Goal: Answer question/provide support: Share knowledge or assist other users

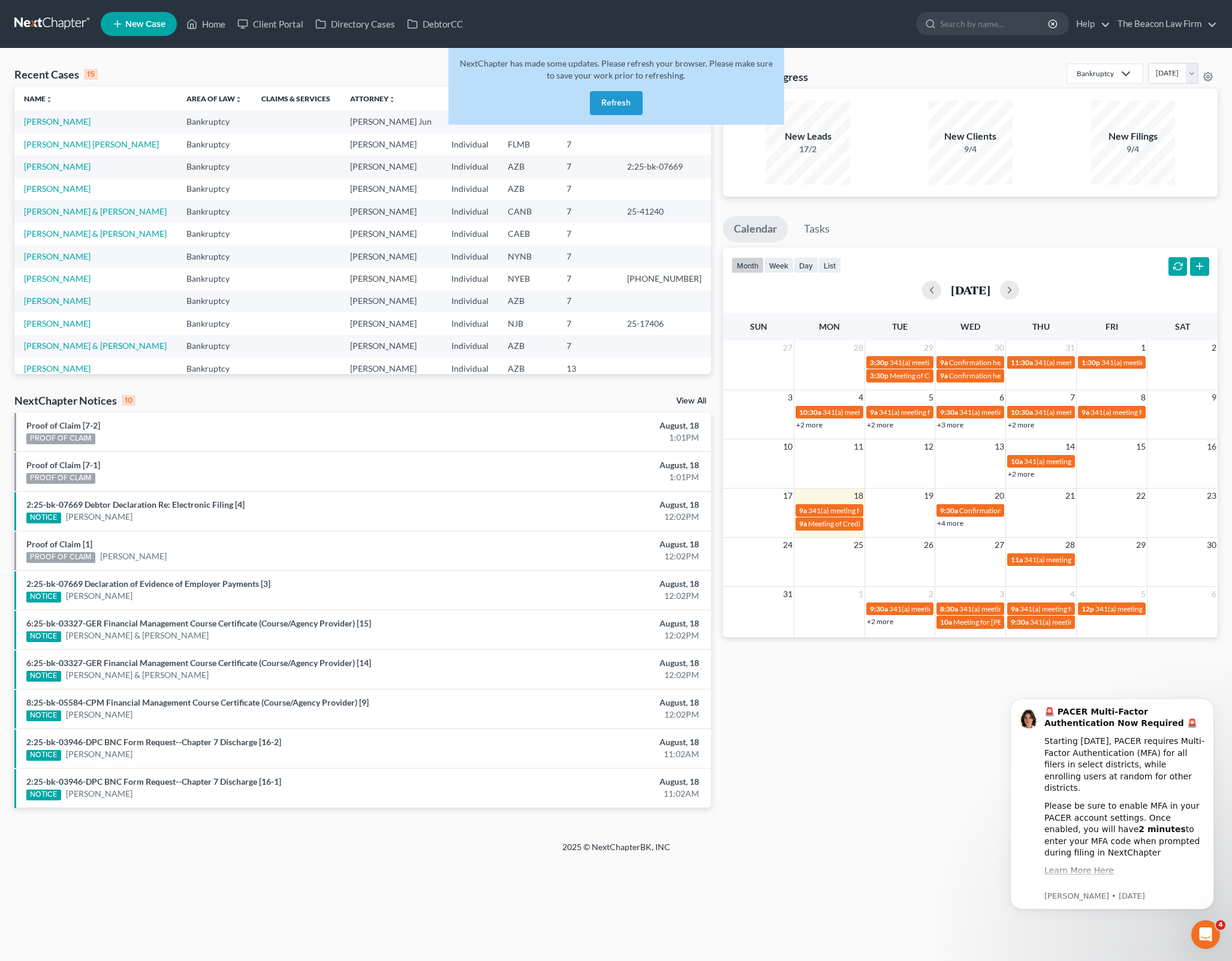
click at [616, 106] on button "Refresh" at bounding box center [616, 103] width 53 height 24
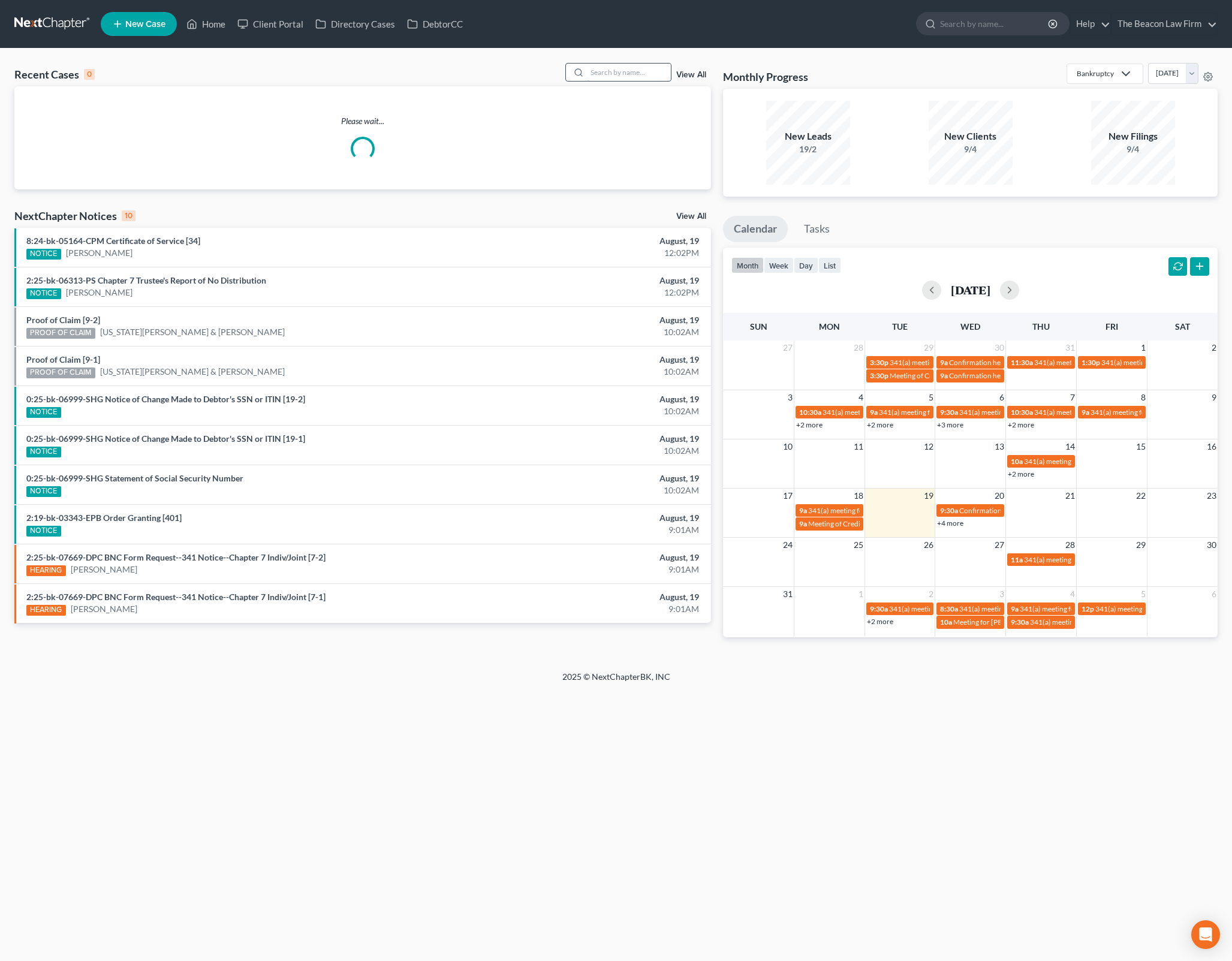
click at [621, 68] on input "search" at bounding box center [629, 72] width 84 height 17
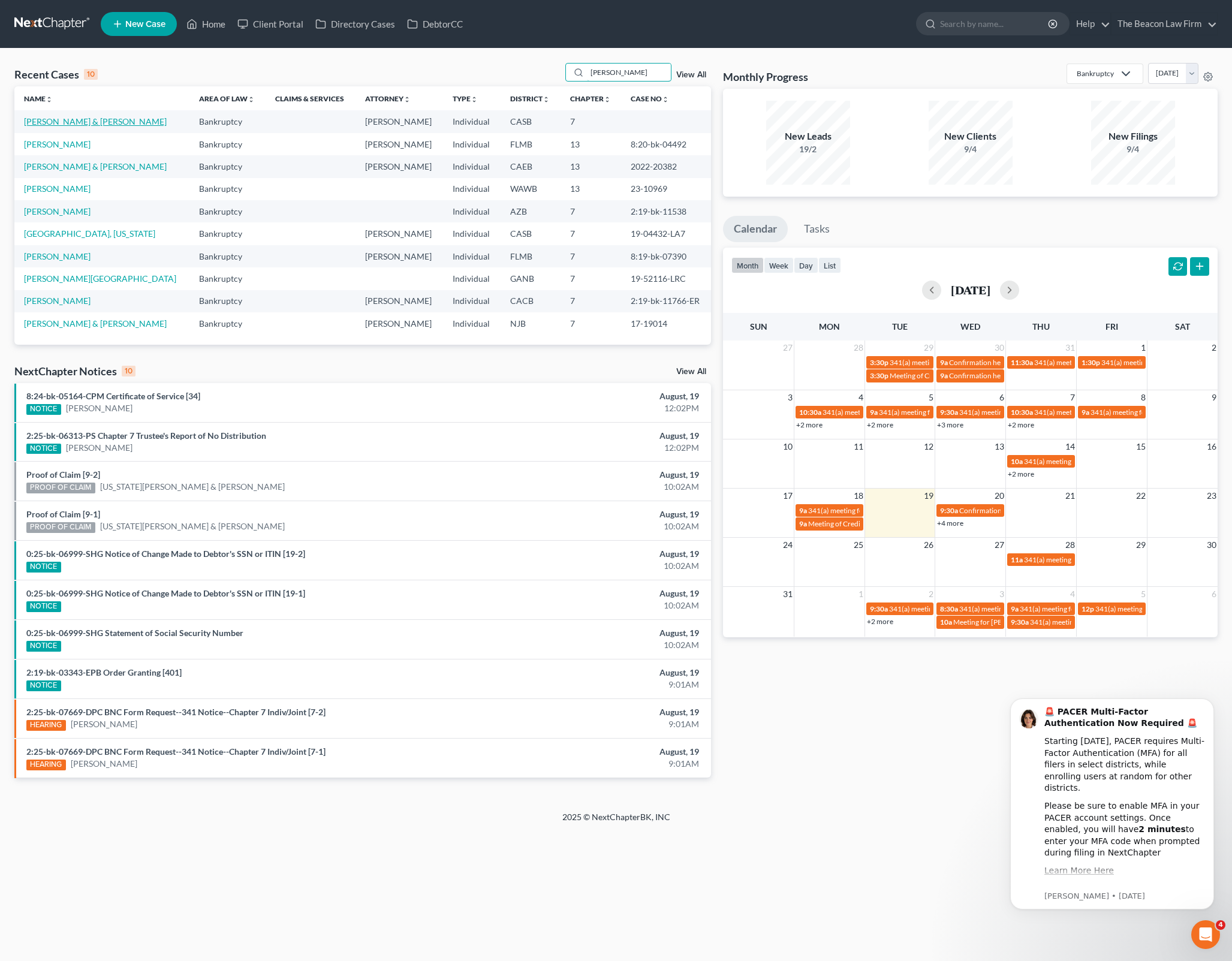
type input "[PERSON_NAME]"
click at [89, 122] on link "[PERSON_NAME] & [PERSON_NAME]" at bounding box center [95, 122] width 143 height 10
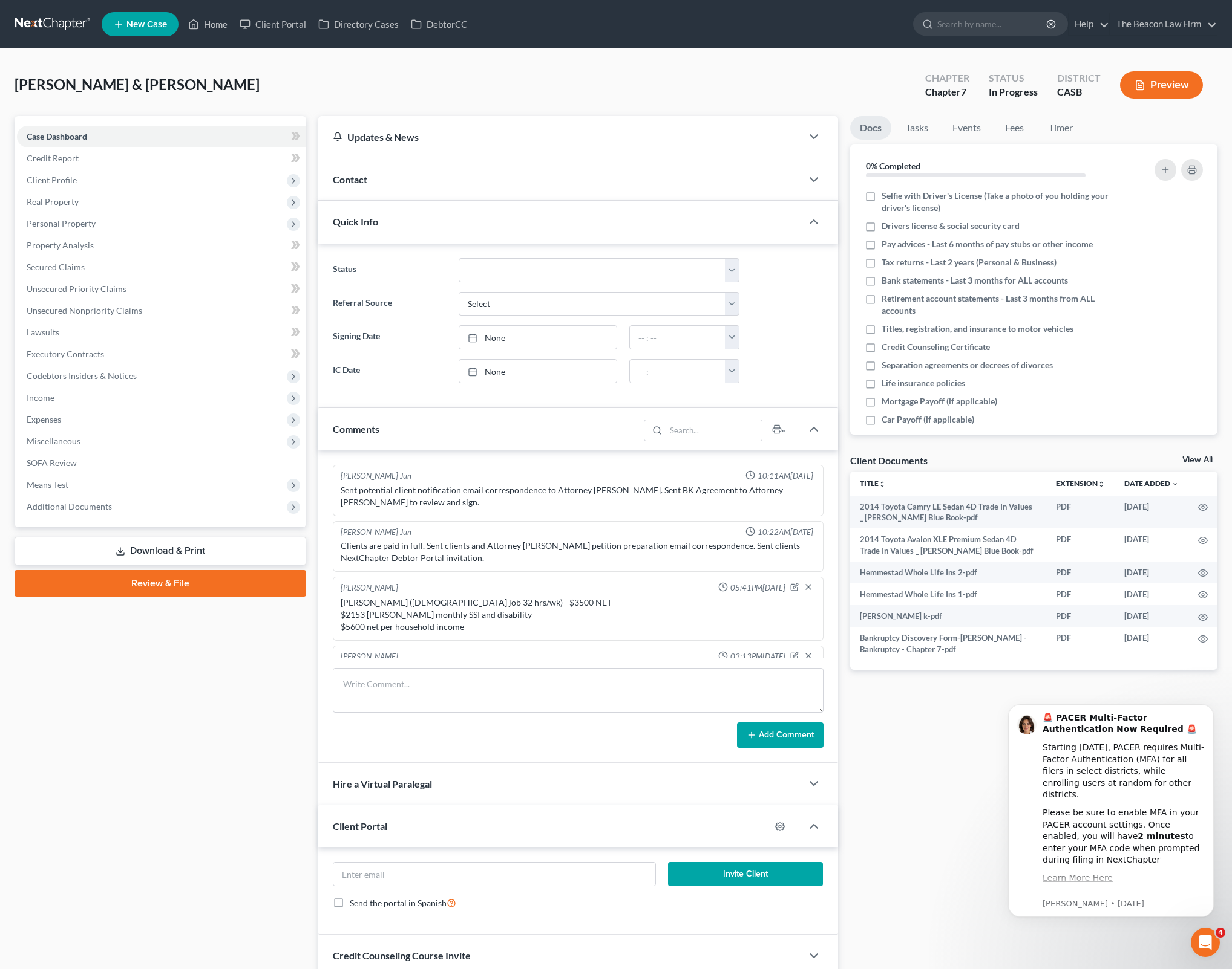
scroll to position [226, 0]
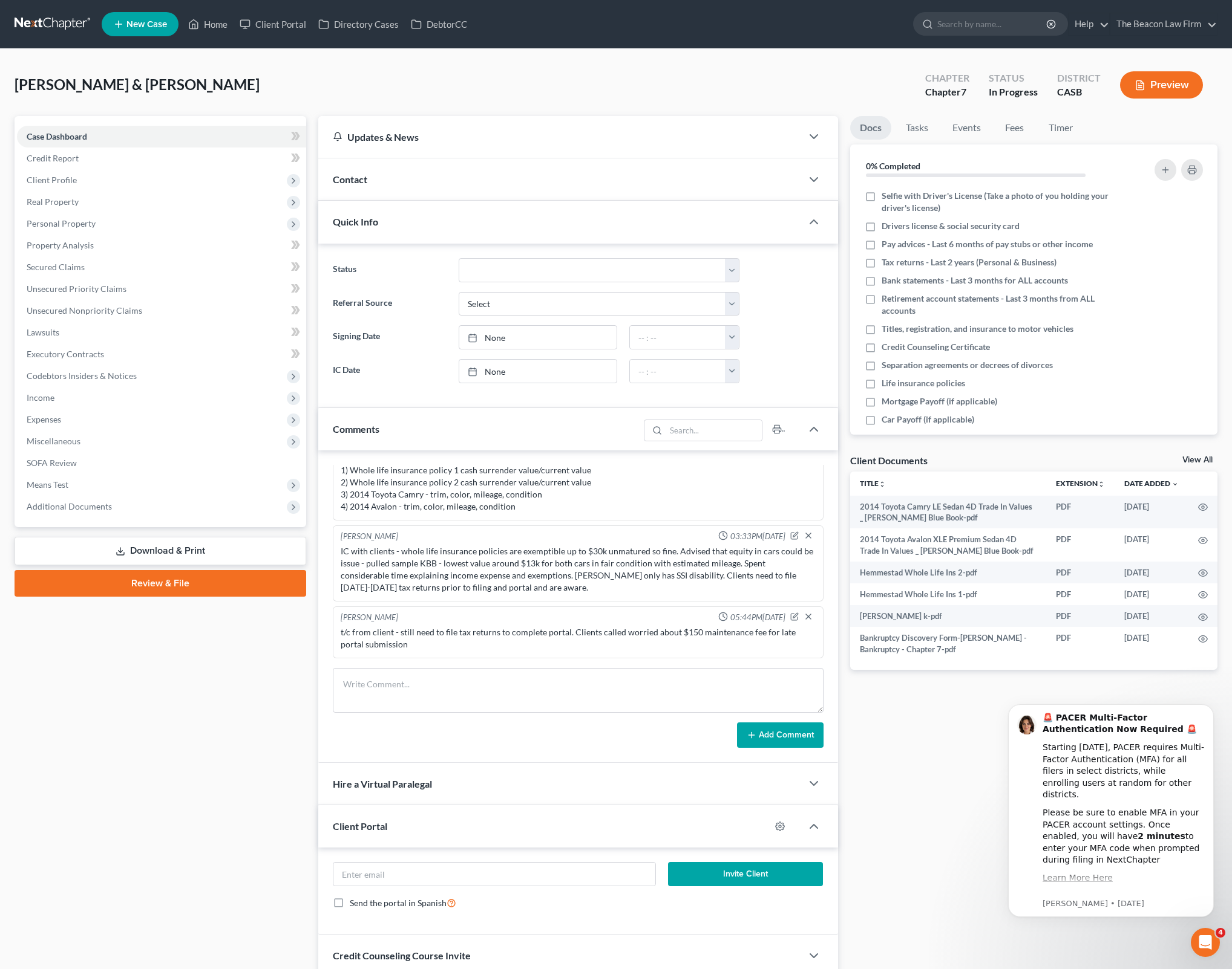
click at [1208, 454] on div "Client Documents View All" at bounding box center [1034, 463] width 368 height 17
click at [1202, 458] on link "View All" at bounding box center [1197, 461] width 31 height 9
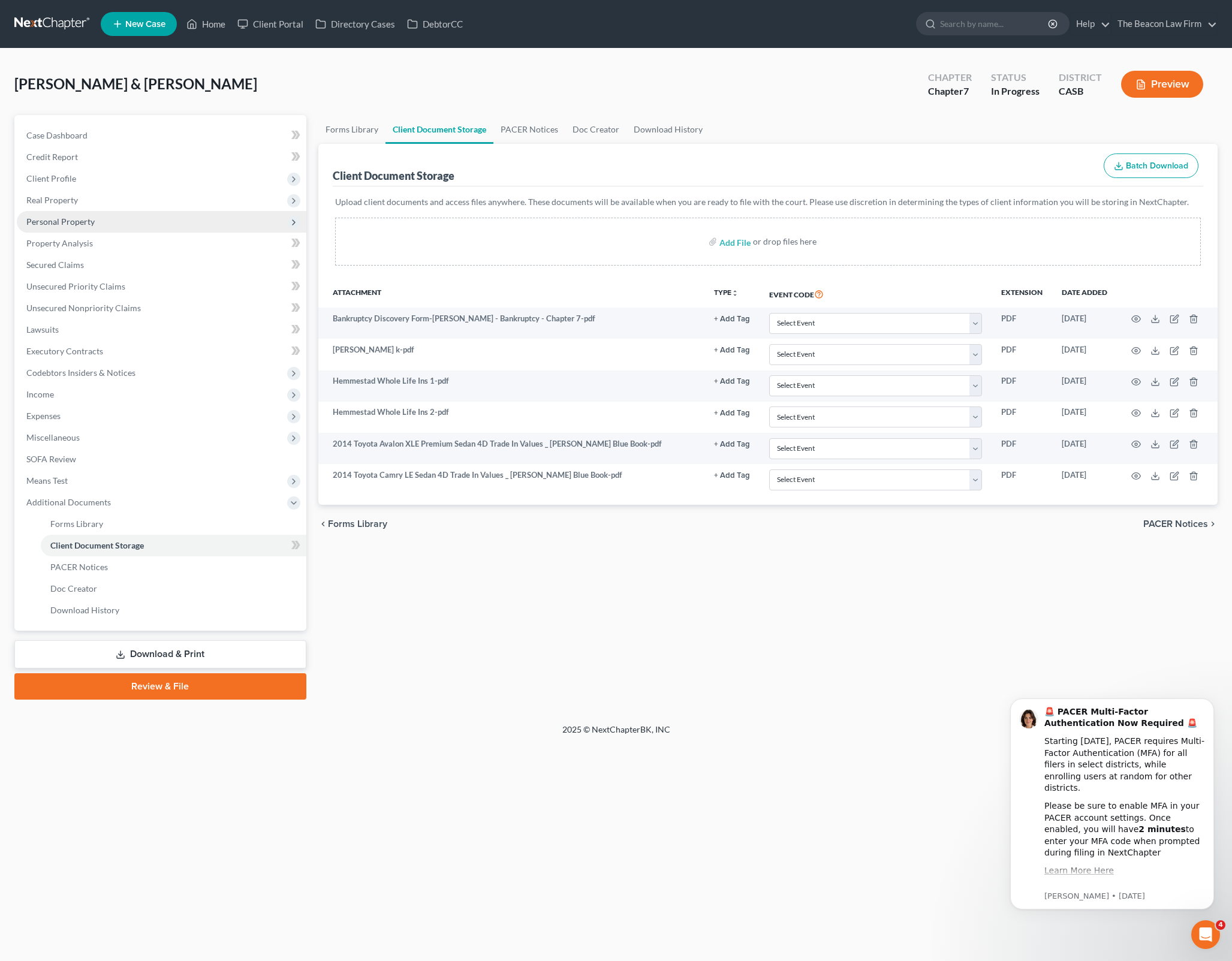
click at [181, 223] on span "Personal Property" at bounding box center [161, 221] width 290 height 22
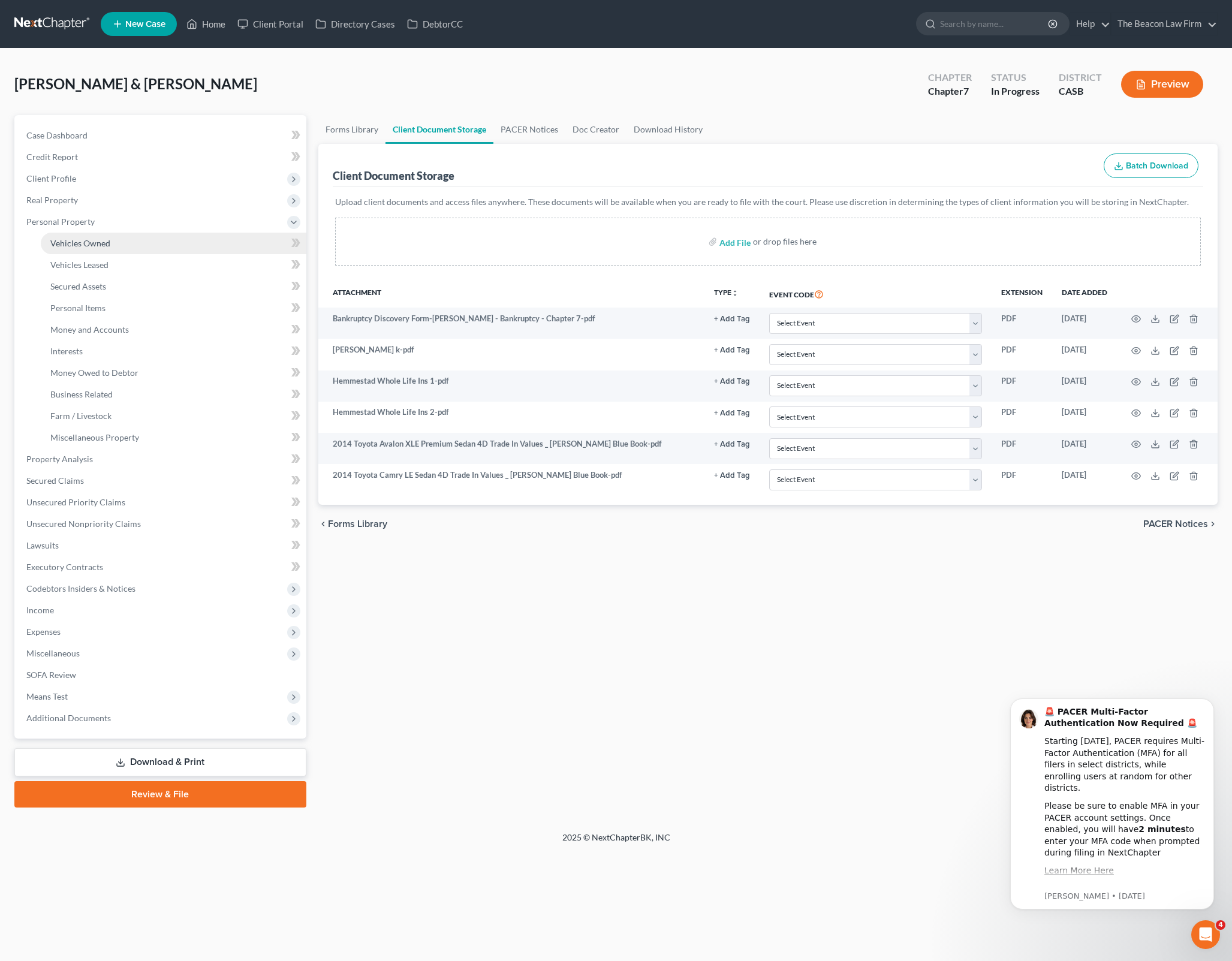
click at [209, 234] on link "Vehicles Owned" at bounding box center [173, 243] width 265 height 22
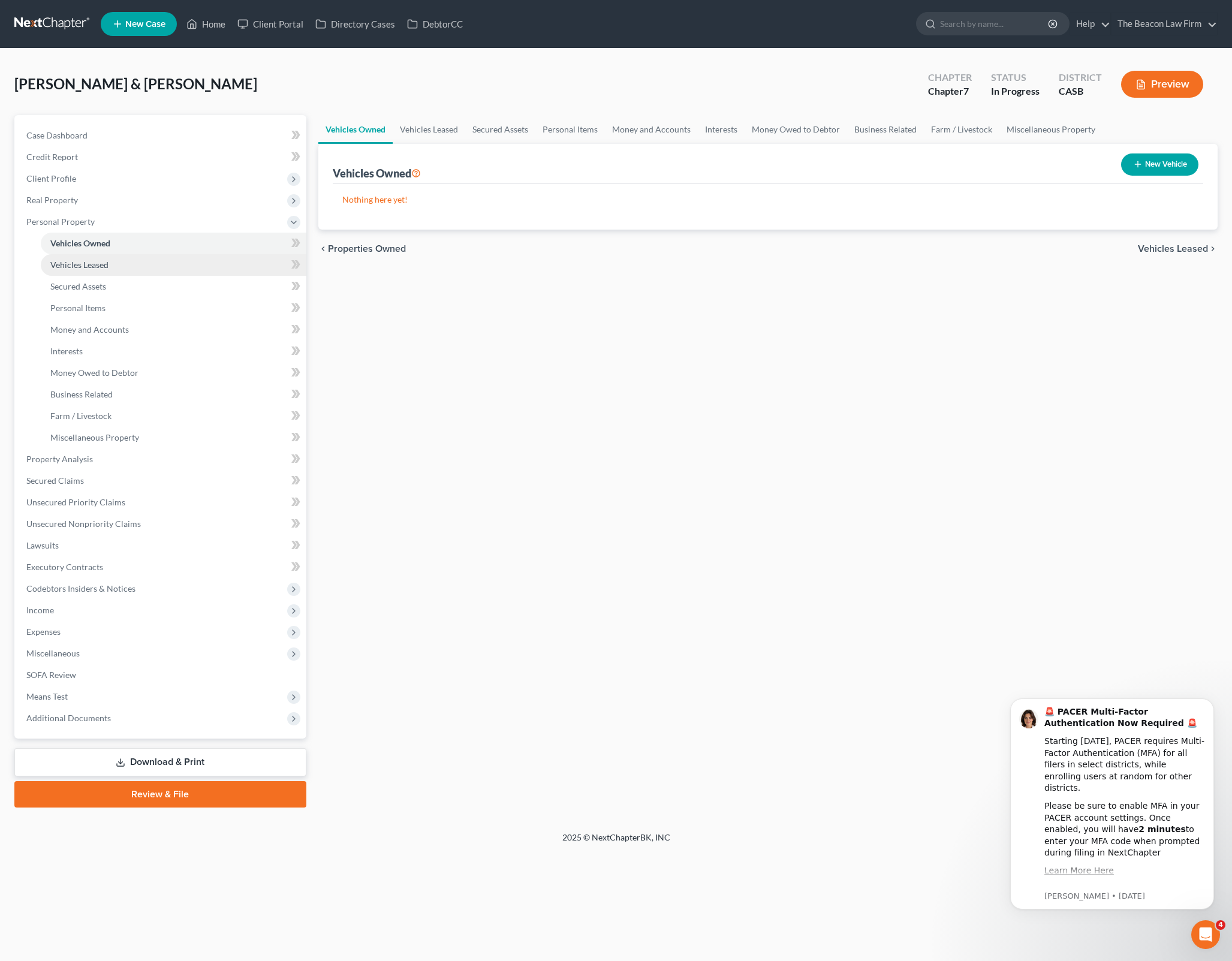
click at [239, 272] on link "Vehicles Leased" at bounding box center [173, 265] width 265 height 22
click at [196, 292] on link "Secured Assets" at bounding box center [173, 286] width 265 height 22
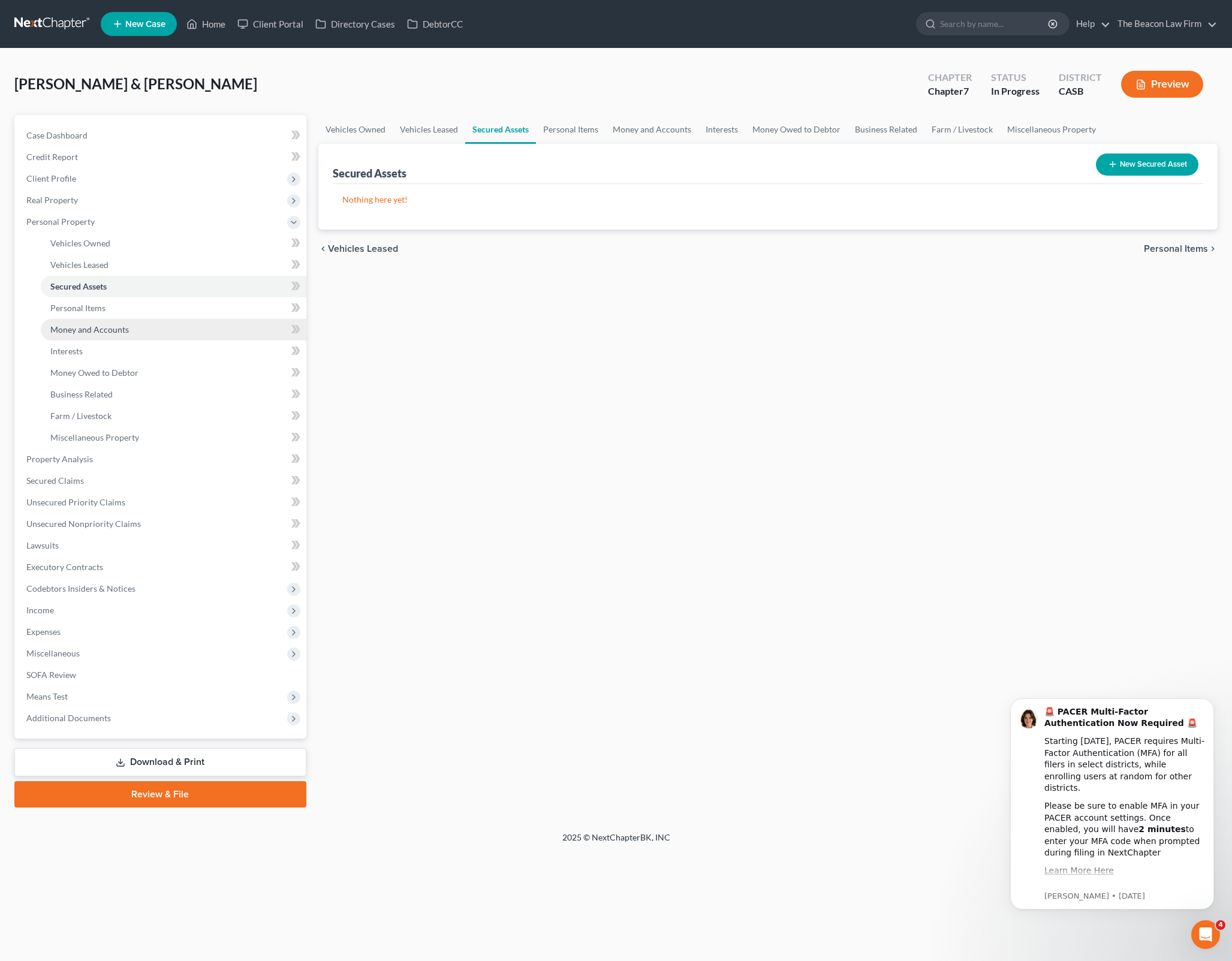
click at [169, 324] on link "Money and Accounts" at bounding box center [173, 330] width 265 height 22
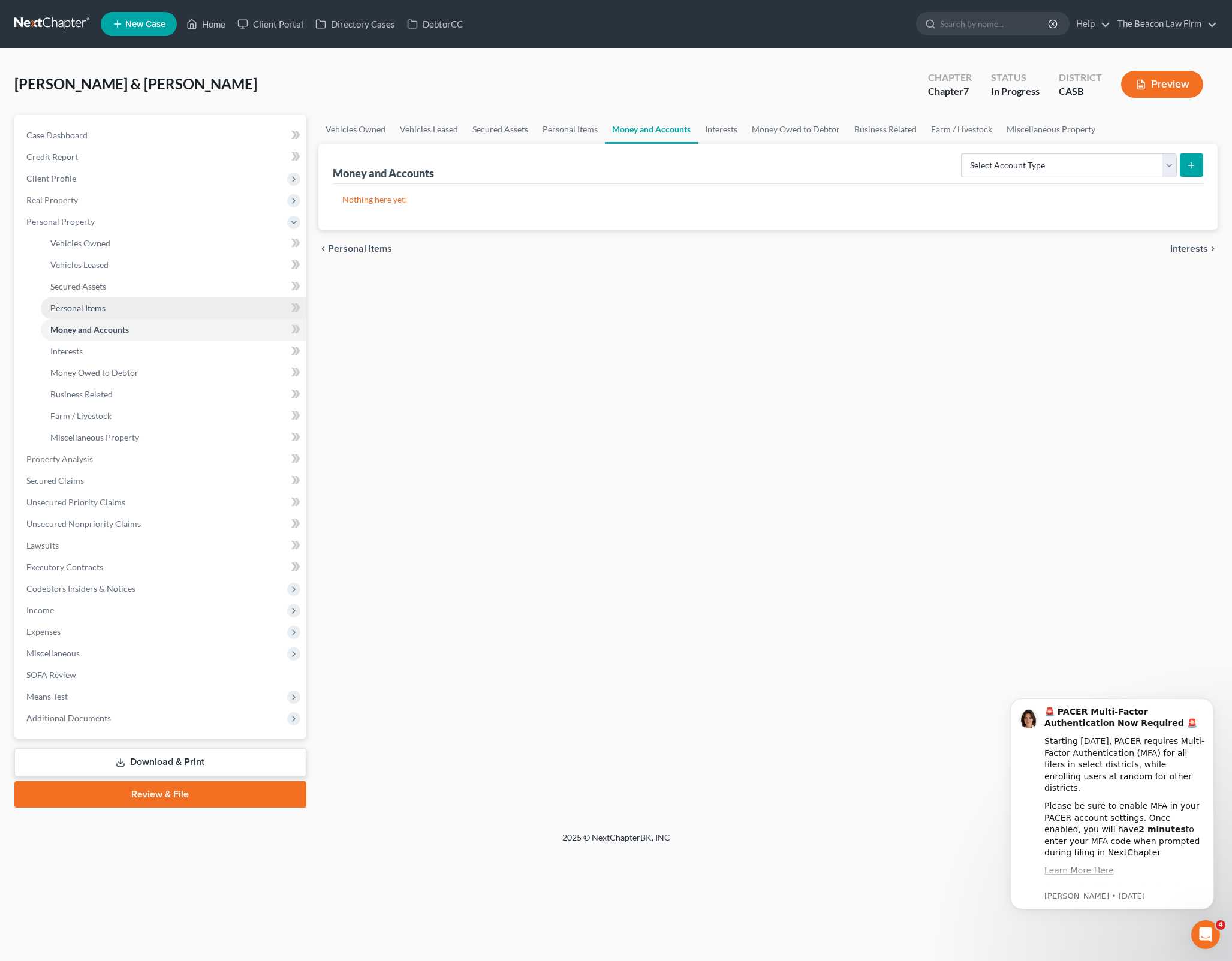
click at [177, 314] on link "Personal Items" at bounding box center [173, 308] width 265 height 22
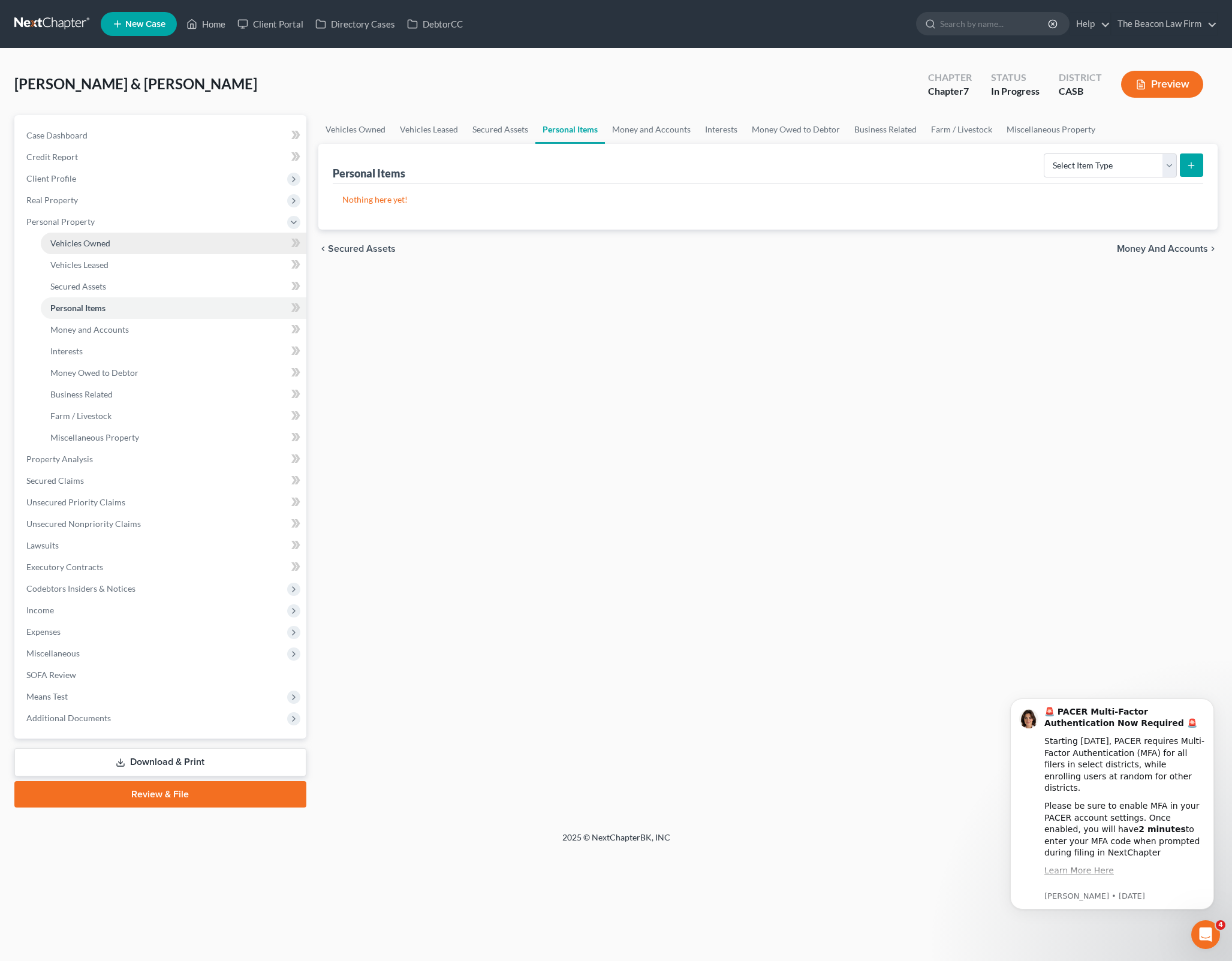
click at [229, 245] on link "Vehicles Owned" at bounding box center [173, 243] width 265 height 22
click at [444, 131] on link "Vehicles Leased" at bounding box center [429, 129] width 73 height 29
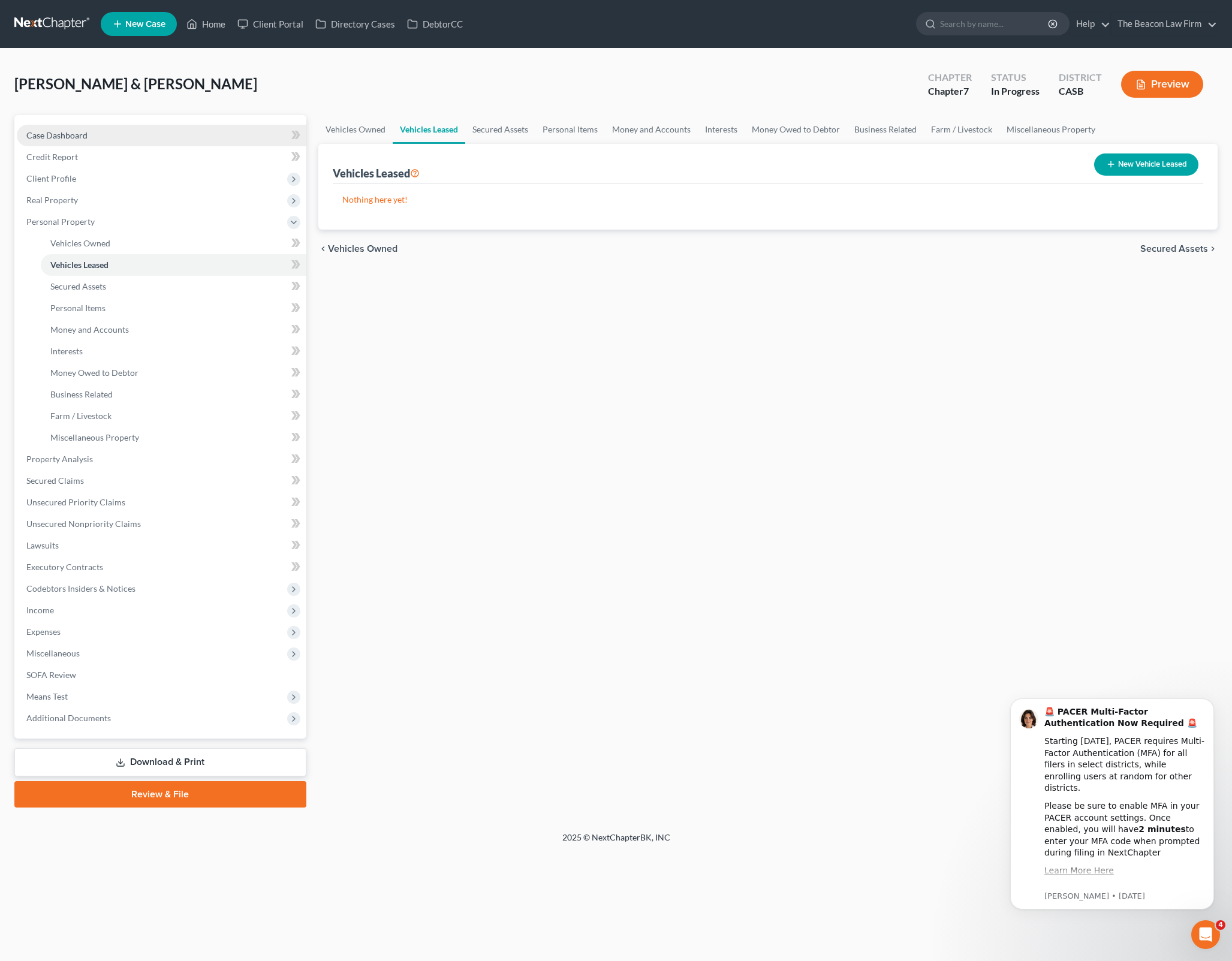
click at [246, 130] on link "Case Dashboard" at bounding box center [161, 135] width 290 height 22
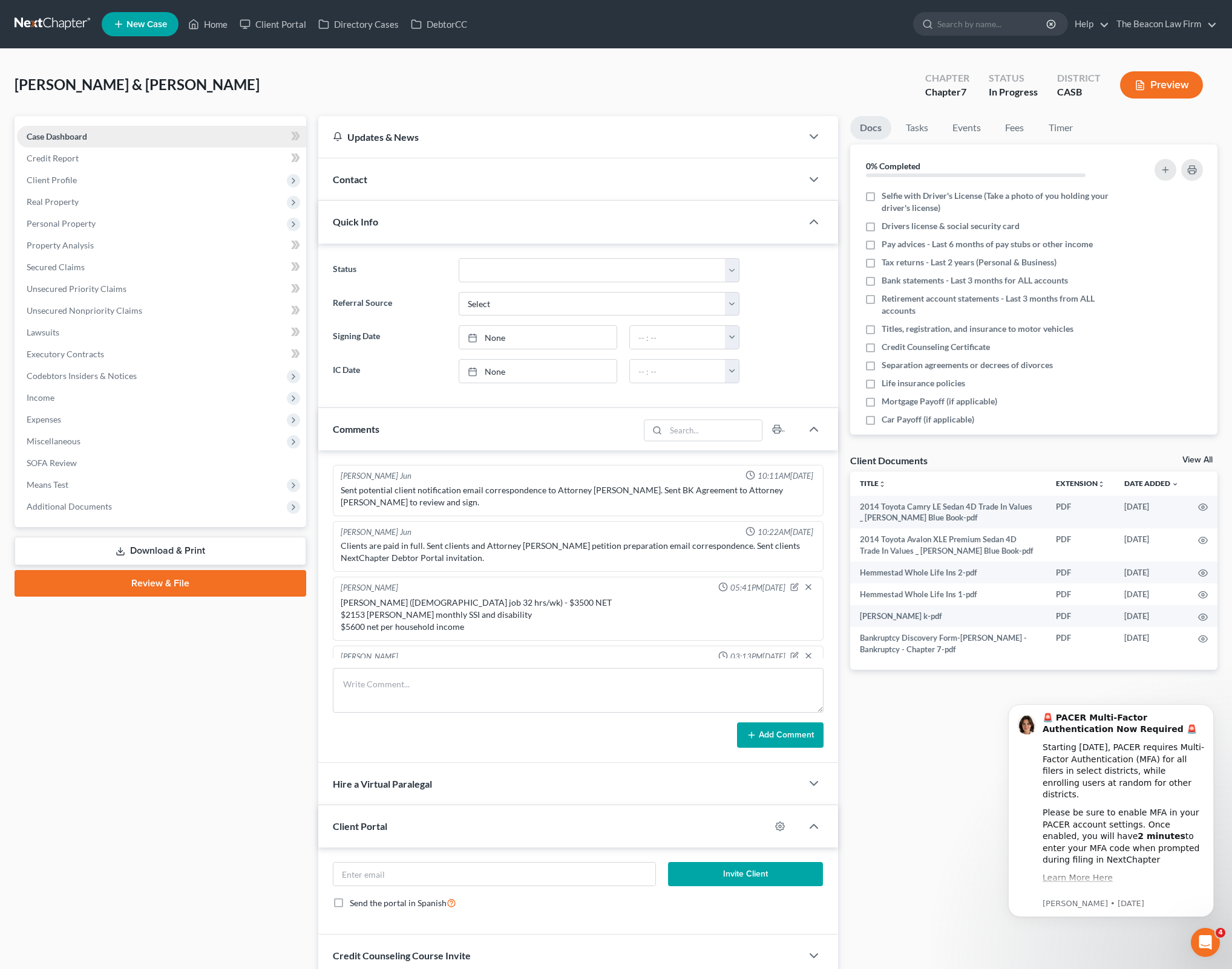
scroll to position [226, 0]
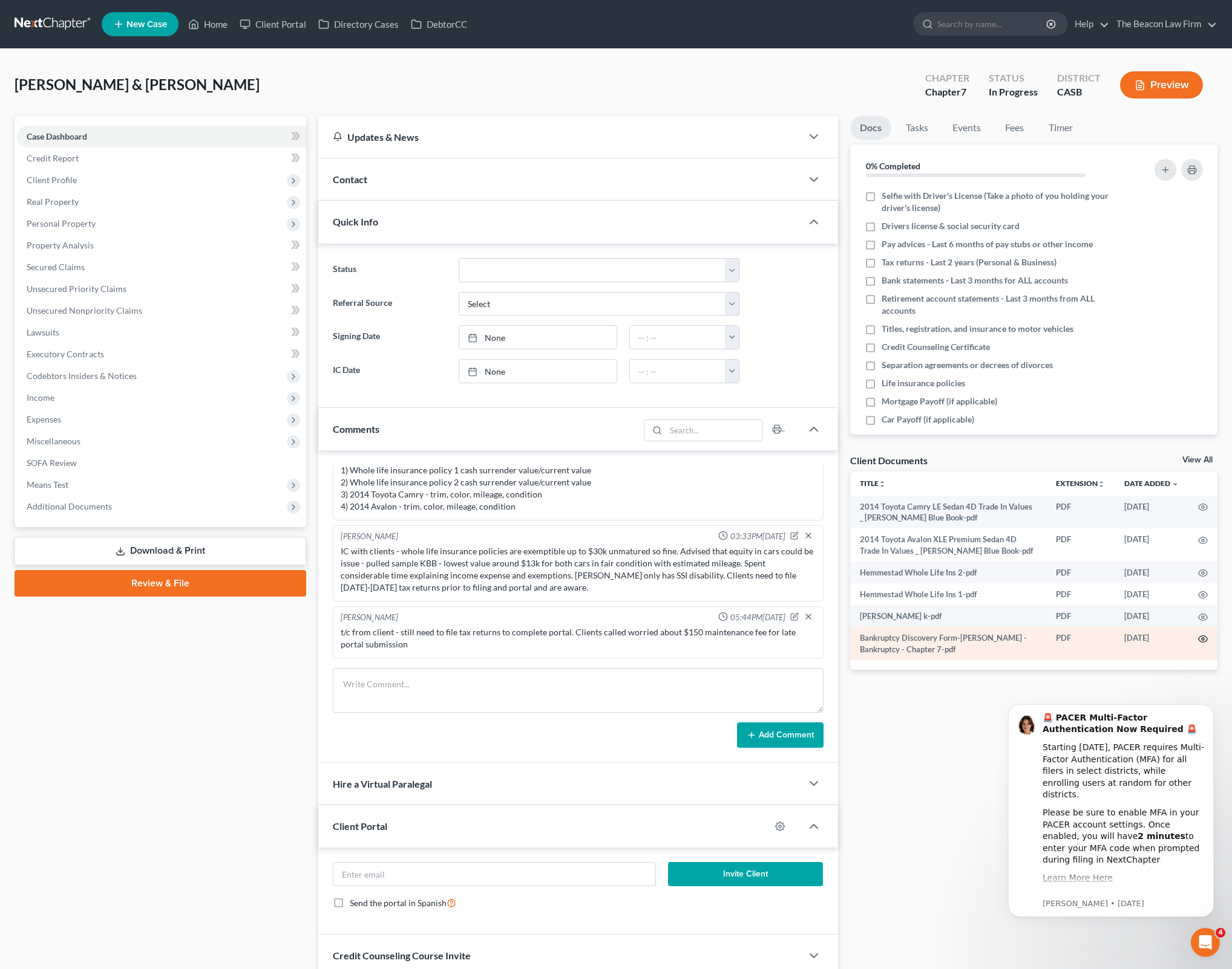
click at [1202, 637] on icon "button" at bounding box center [1202, 638] width 10 height 10
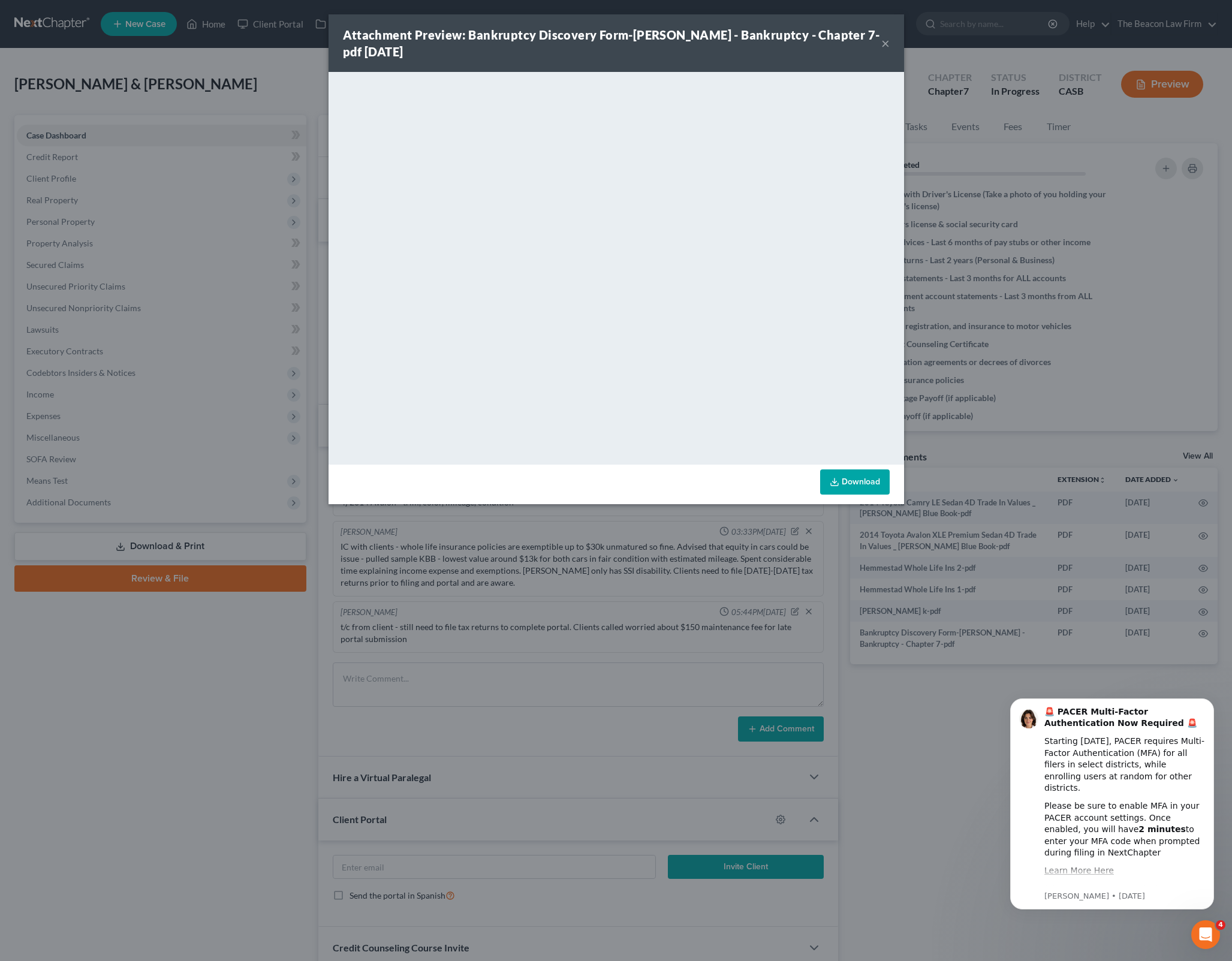
click at [857, 481] on link "Download" at bounding box center [855, 482] width 69 height 25
click at [889, 46] on button "×" at bounding box center [885, 43] width 9 height 15
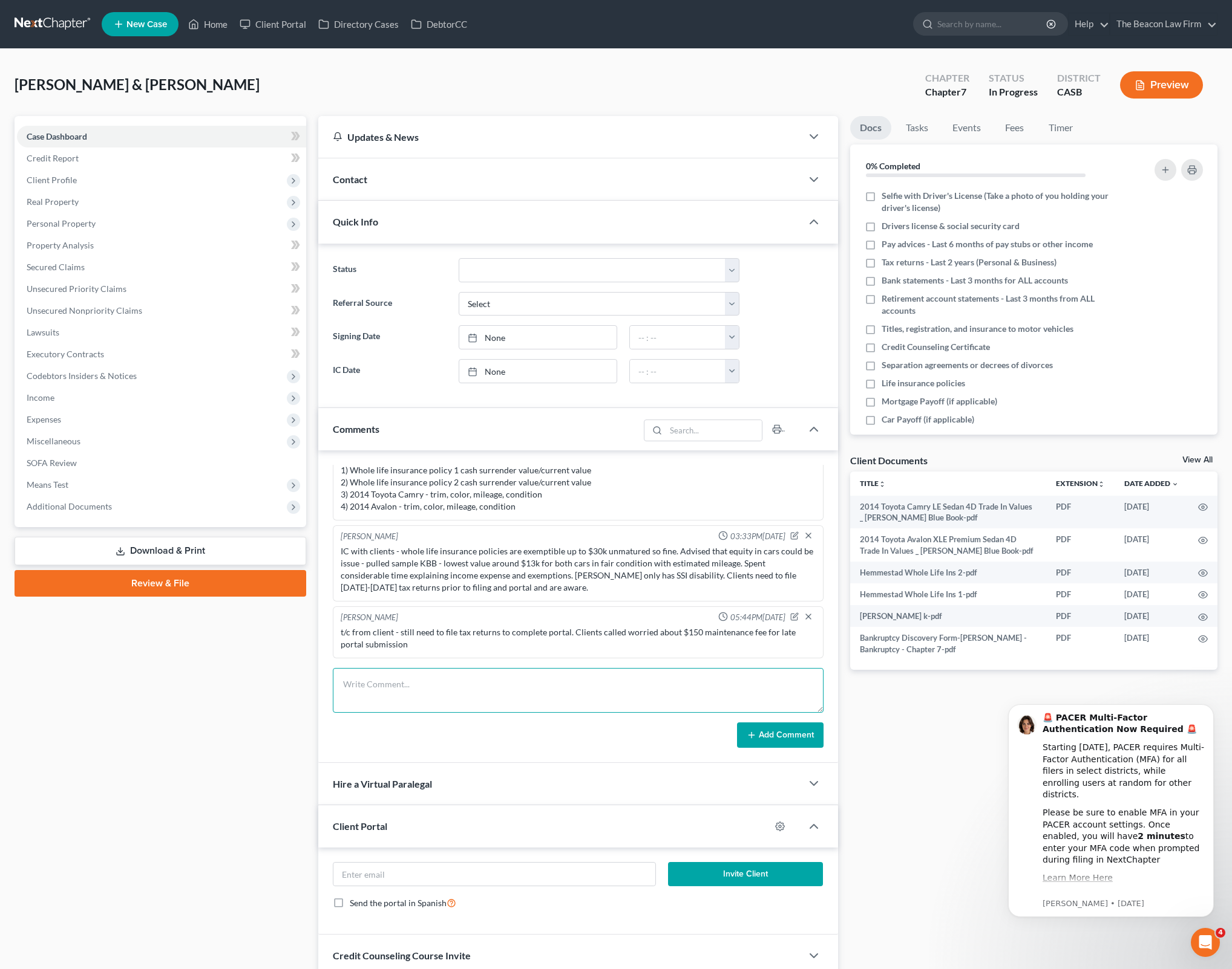
click at [545, 691] on textarea at bounding box center [578, 690] width 490 height 44
paste textarea "Hi guys, just spoke with [PERSON_NAME] regarding her case and portal. She was a…"
type textarea "Hi guys, just spoke with [PERSON_NAME] regarding her case and portal. She was a…"
drag, startPoint x: 786, startPoint y: 733, endPoint x: 846, endPoint y: 836, distance: 119.2
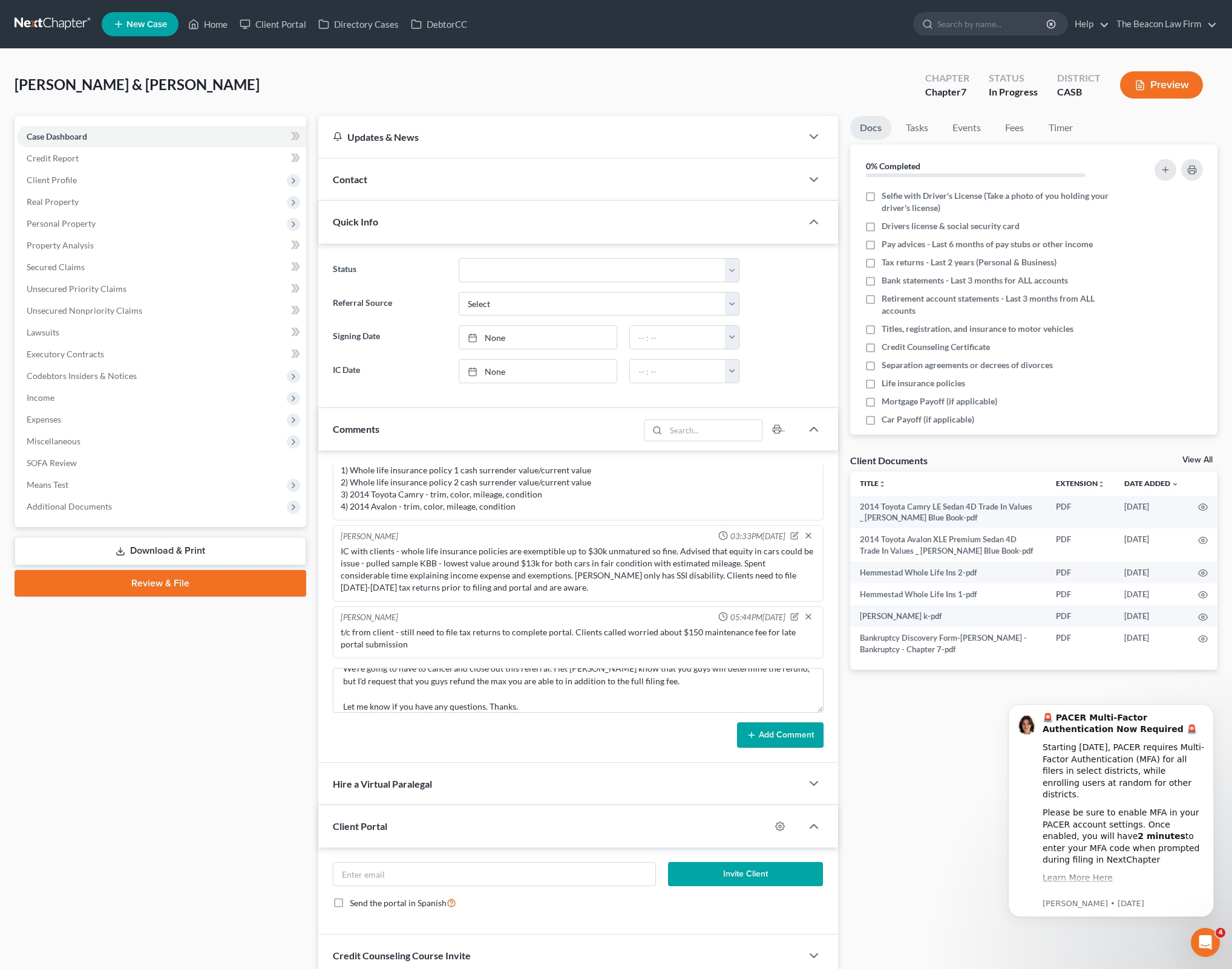
click at [786, 734] on button "Add Comment" at bounding box center [780, 735] width 86 height 25
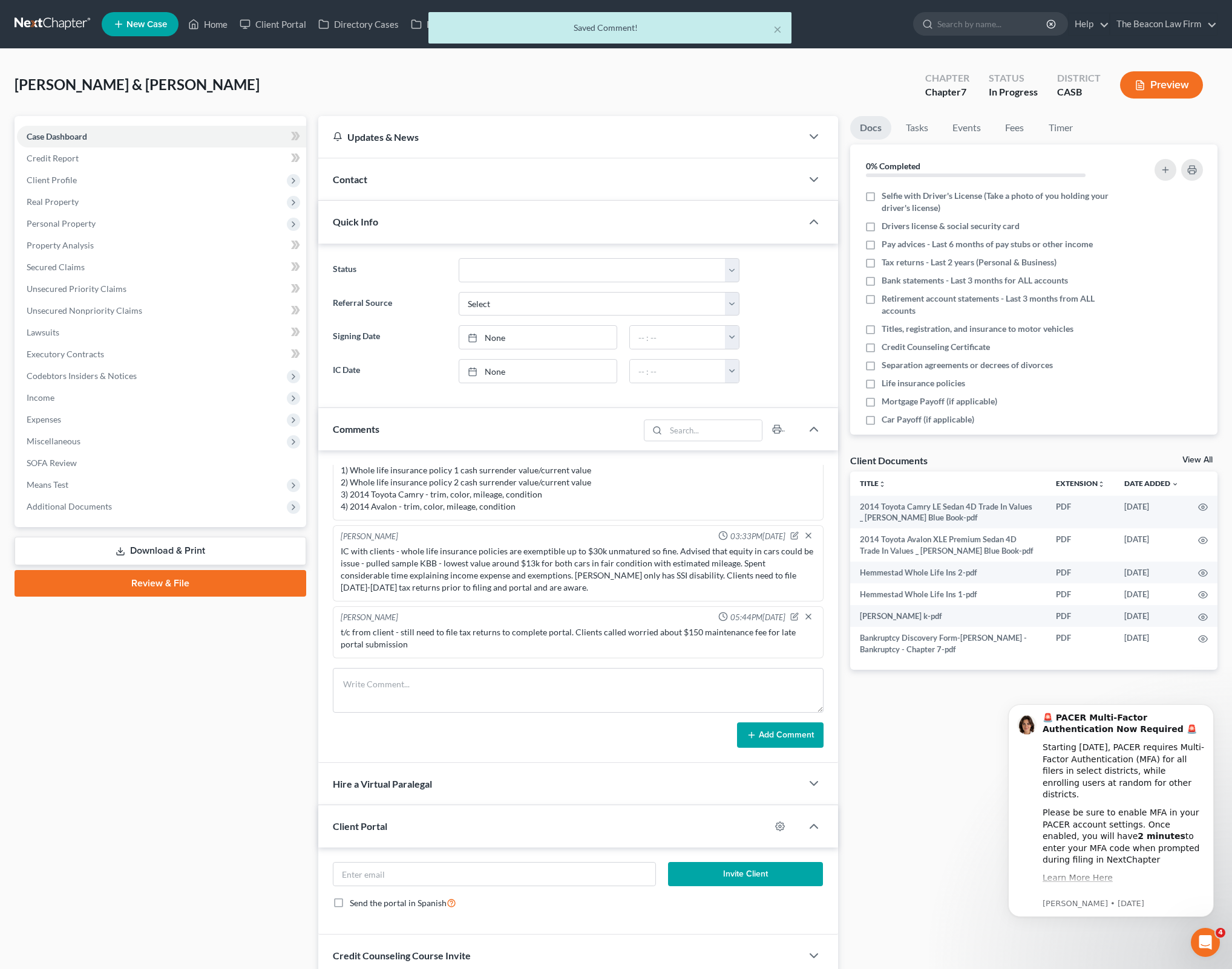
scroll to position [379, 0]
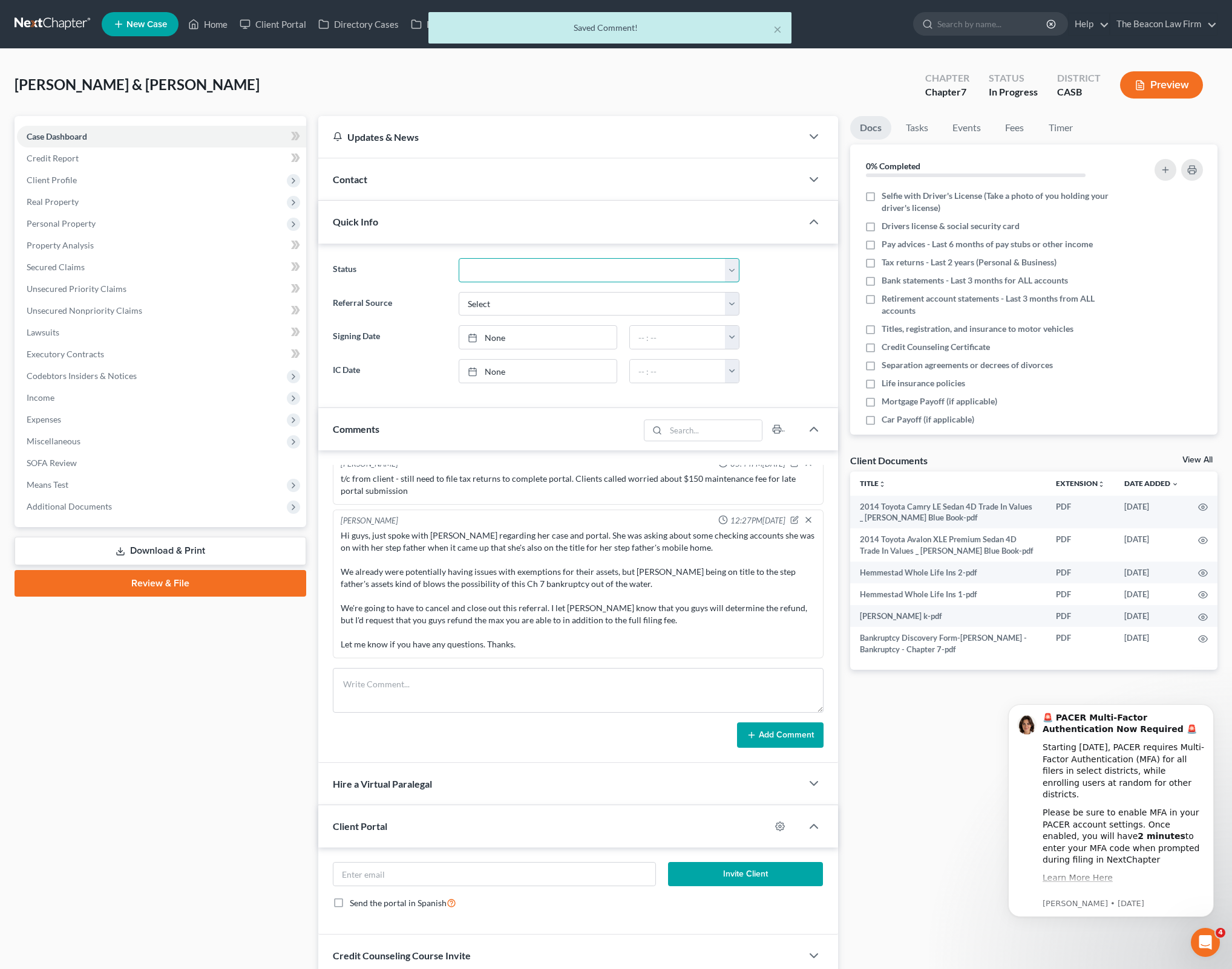
click at [733, 267] on select "Discharged Dismissed Filed In Progress Lead Lost Lead Ready to File To Review" at bounding box center [599, 270] width 281 height 24
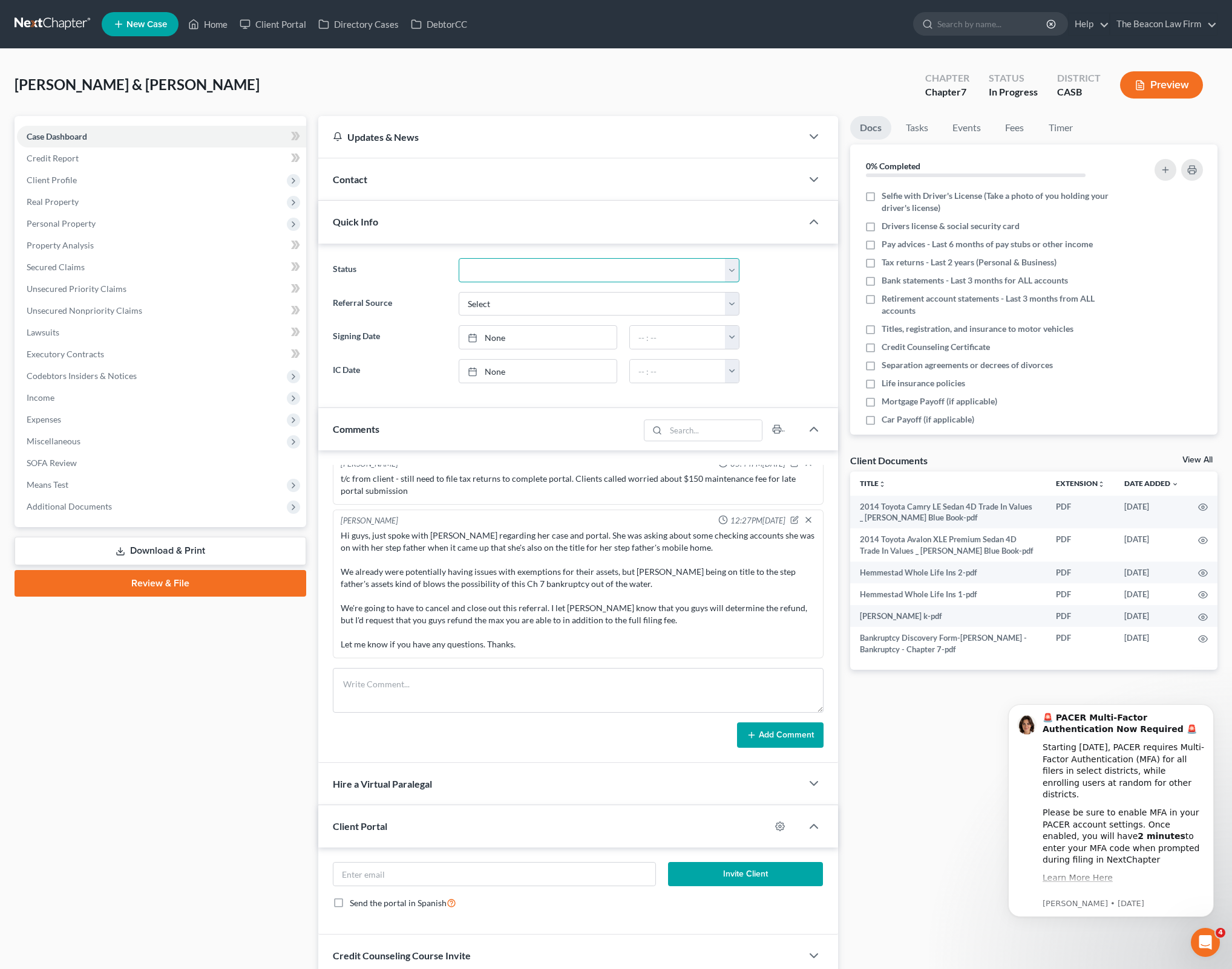
select select "5"
click at [459, 258] on select "Discharged Dismissed Filed In Progress Lead Lost Lead Ready to File To Review" at bounding box center [599, 270] width 281 height 24
click at [1213, 706] on icon "Dismiss notification" at bounding box center [1210, 708] width 7 height 7
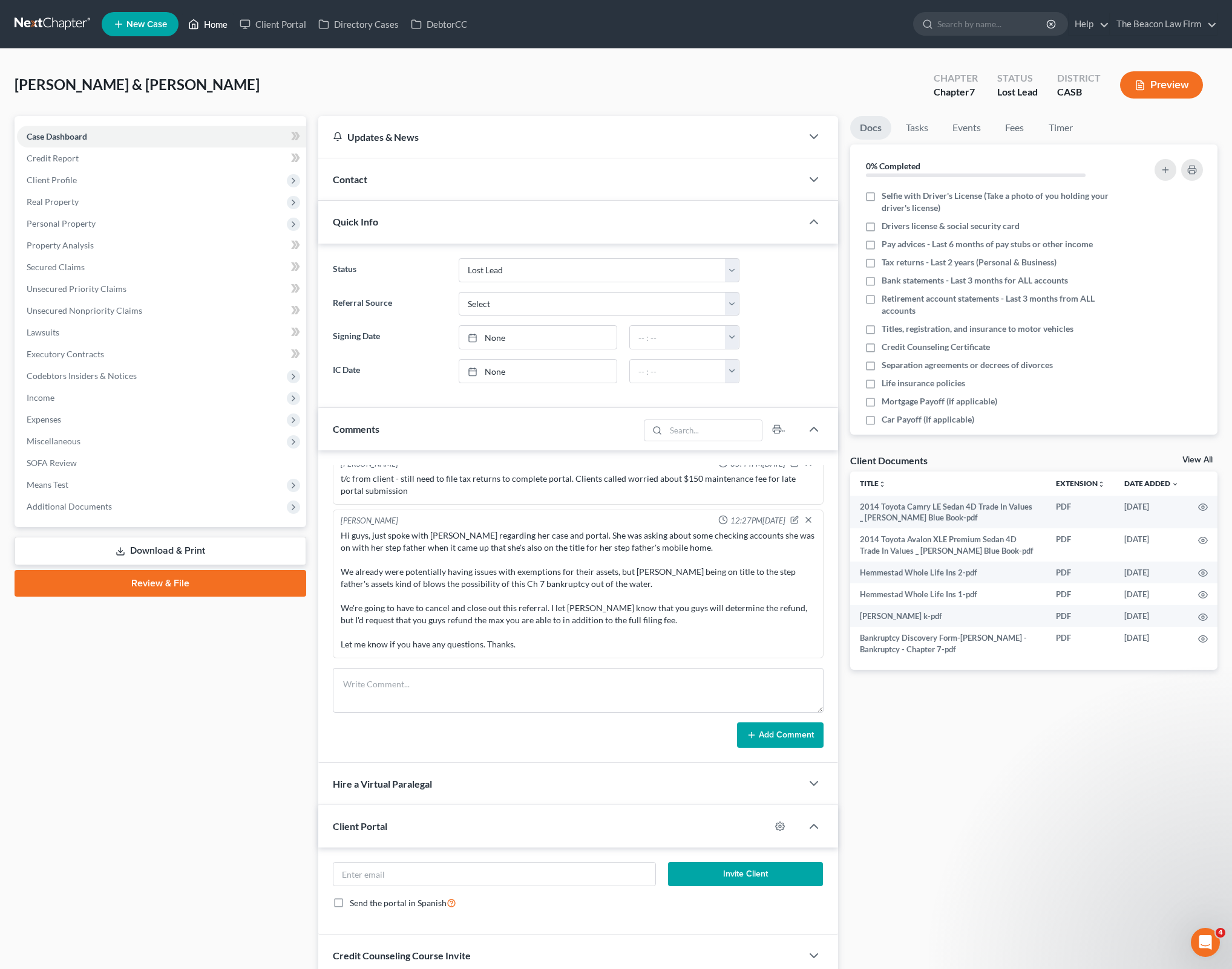
click at [222, 20] on link "Home" at bounding box center [208, 24] width 51 height 22
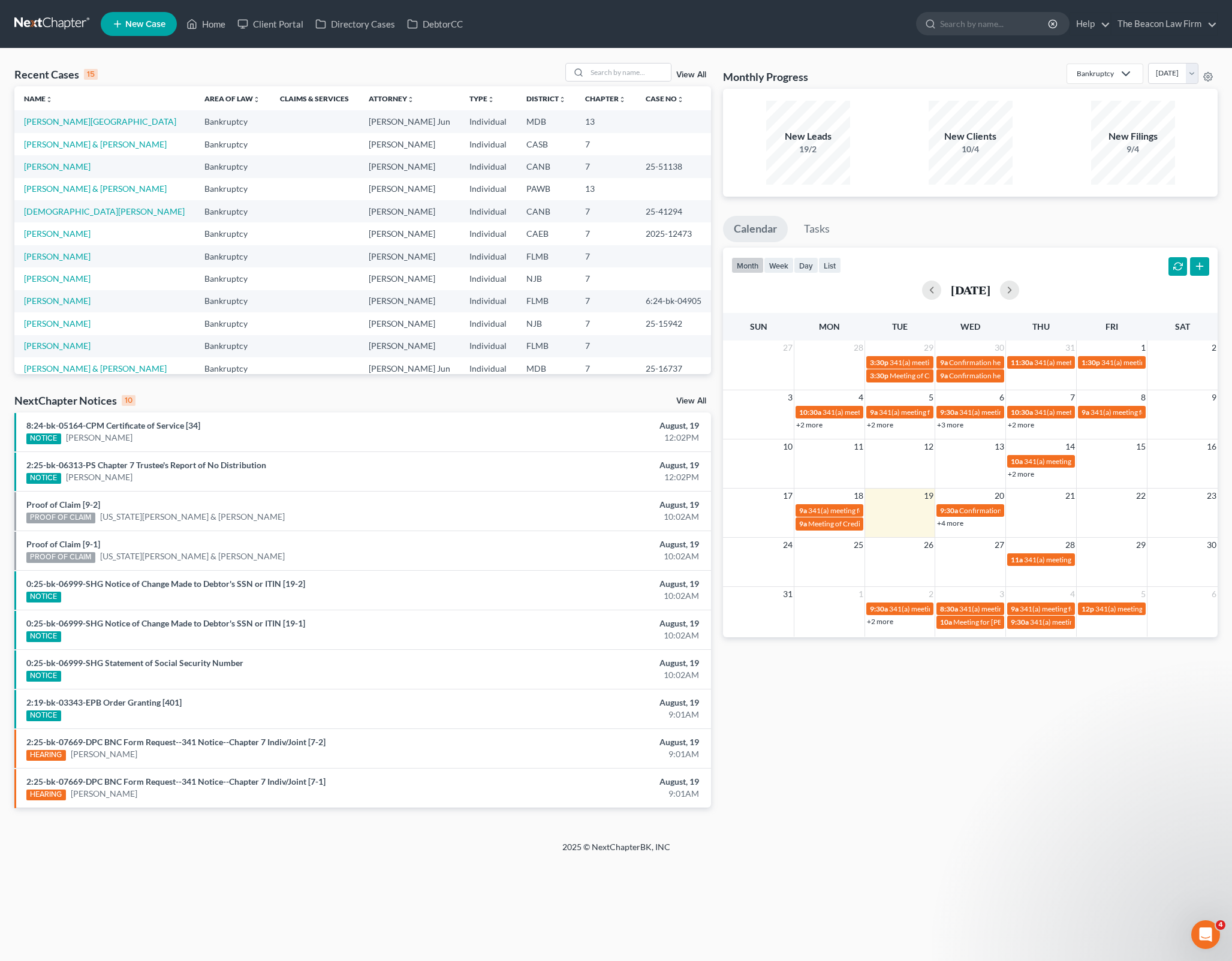
click at [1065, 193] on div "New Leads 19/2 New Clients 10/4 New Filings 9/4" at bounding box center [970, 143] width 495 height 108
click at [117, 145] on link "[PERSON_NAME] & [PERSON_NAME]" at bounding box center [95, 144] width 143 height 10
select select "5"
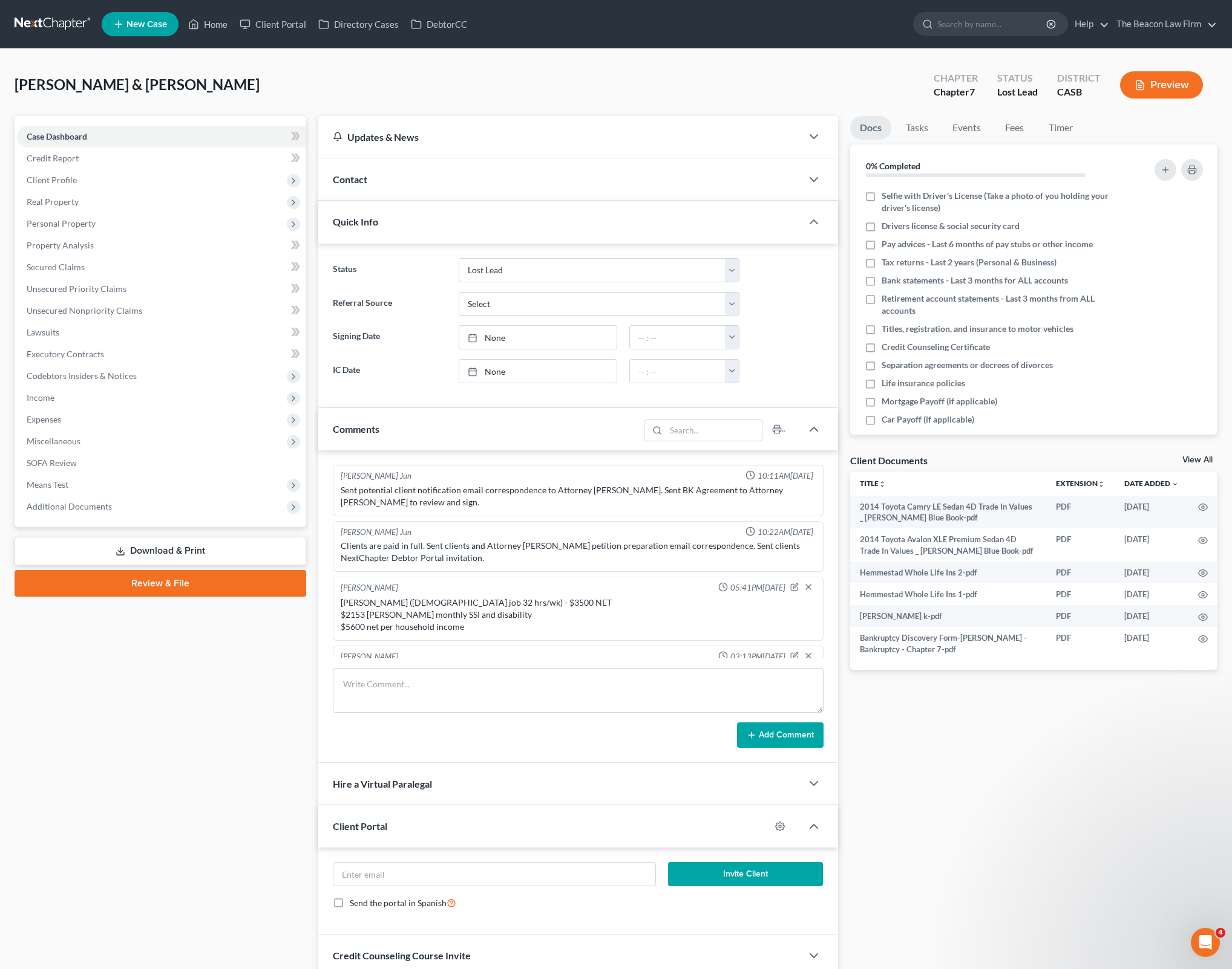
scroll to position [379, 0]
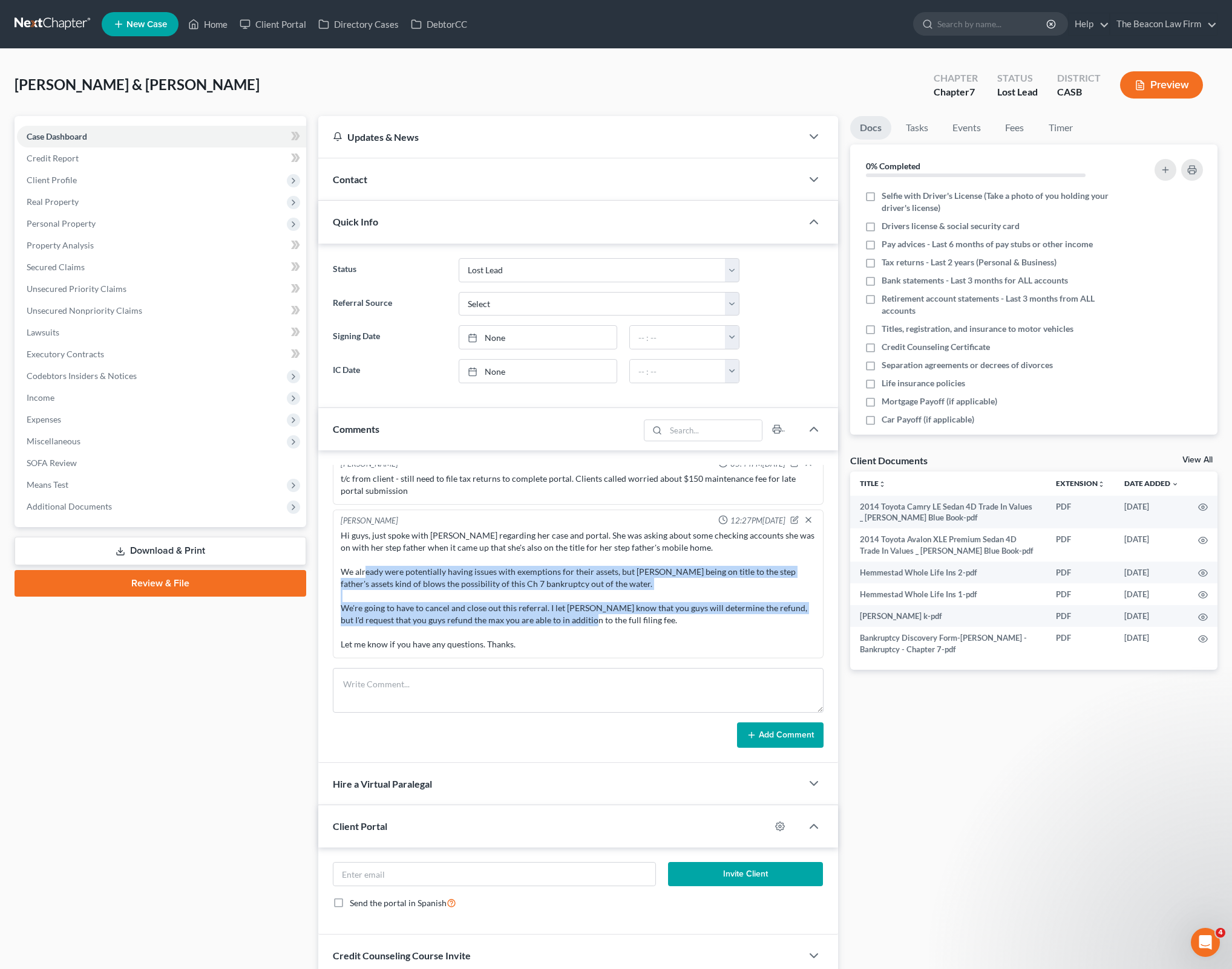
drag, startPoint x: 403, startPoint y: 574, endPoint x: 476, endPoint y: 638, distance: 97.1
click at [476, 638] on div "Hi guys, just spoke with [PERSON_NAME] regarding her case and portal. She was a…" at bounding box center [578, 590] width 475 height 121
